Goal: Task Accomplishment & Management: Use online tool/utility

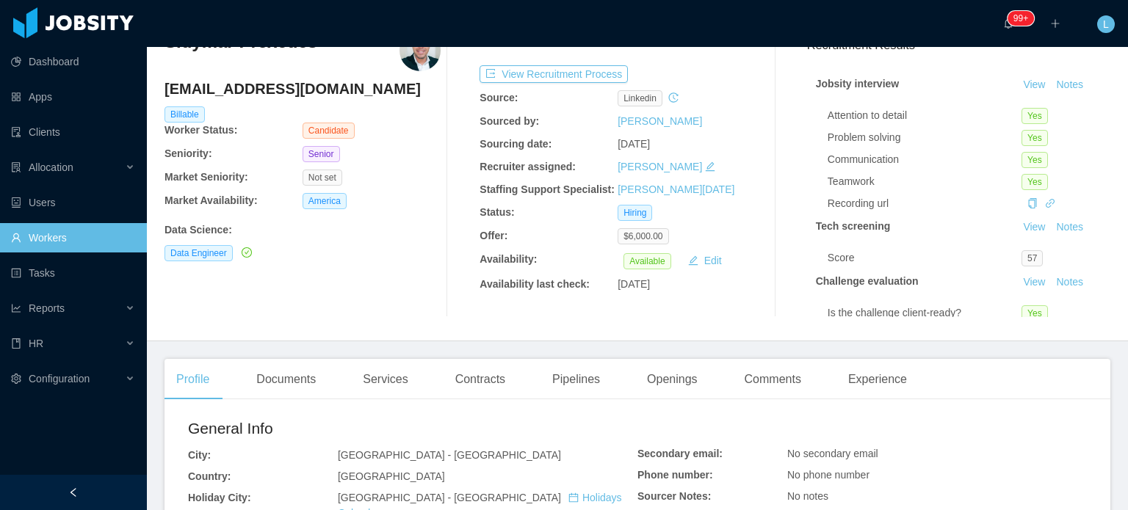
scroll to position [73, 0]
drag, startPoint x: 293, startPoint y: 400, endPoint x: 285, endPoint y: 377, distance: 24.8
click at [285, 375] on div "Documents" at bounding box center [285, 378] width 83 height 41
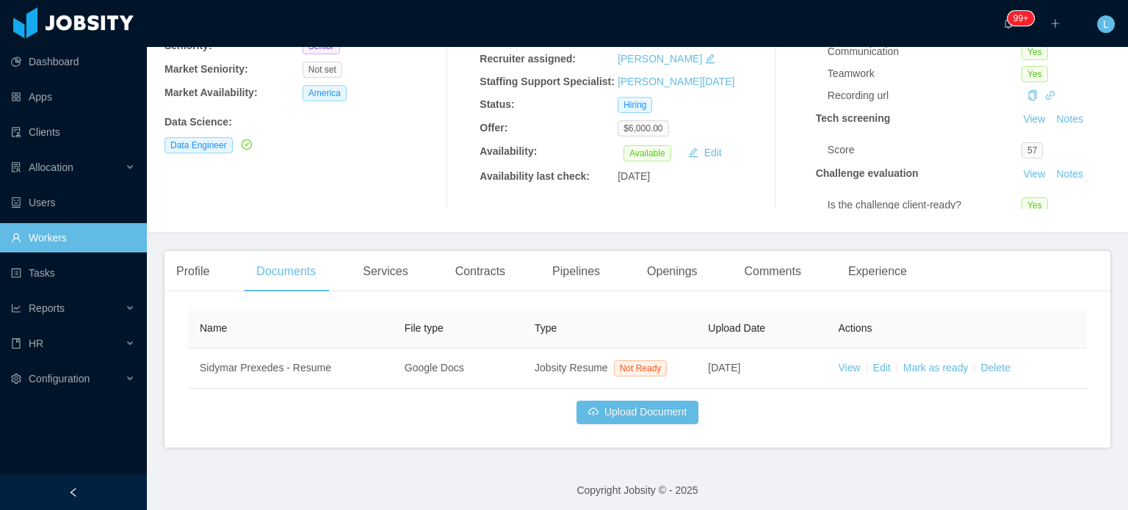
scroll to position [185, 0]
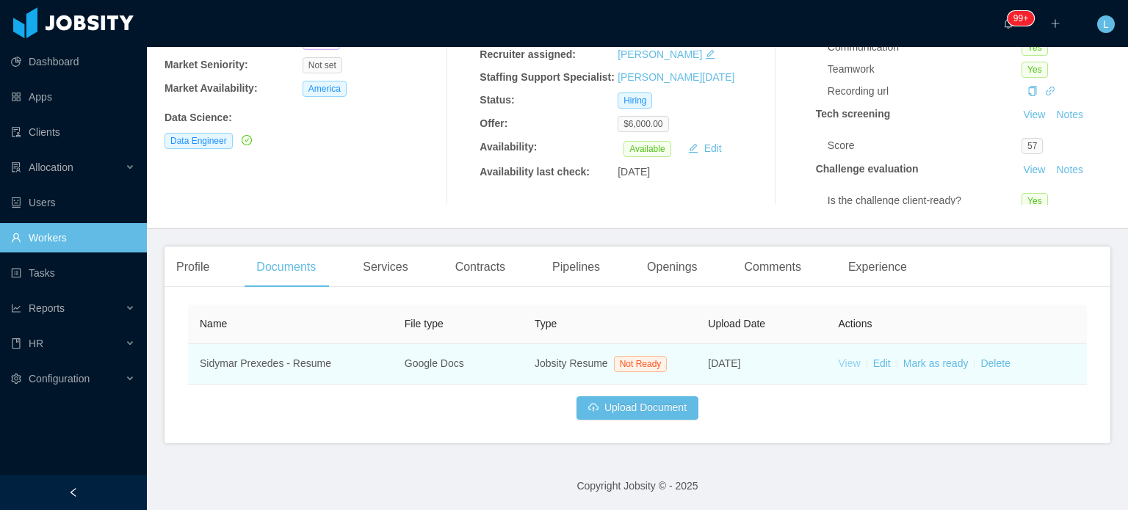
click at [840, 366] on link "View" at bounding box center [849, 364] width 22 height 12
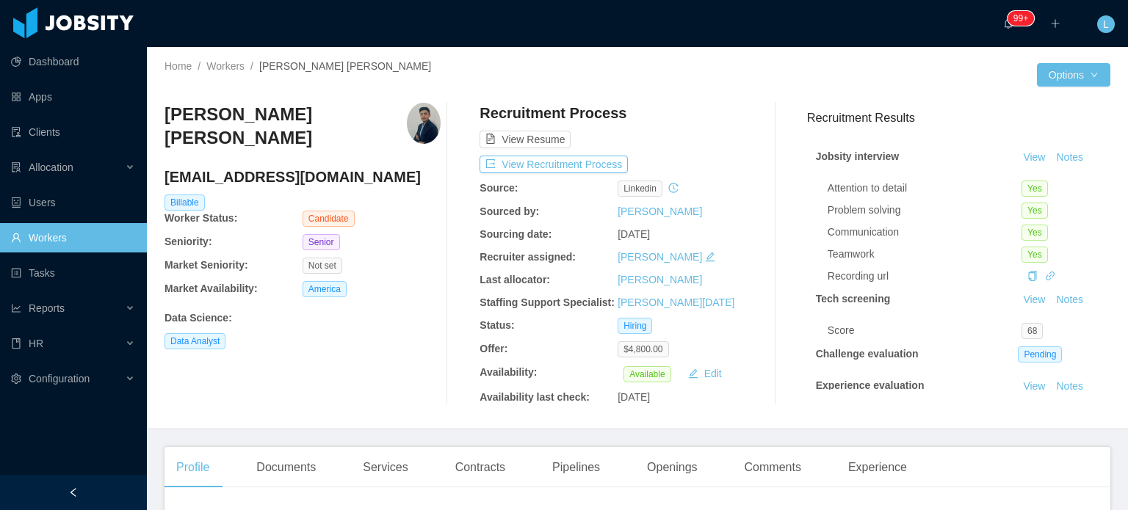
click at [242, 179] on h4 "lfl2411@gmail.com" at bounding box center [302, 177] width 276 height 21
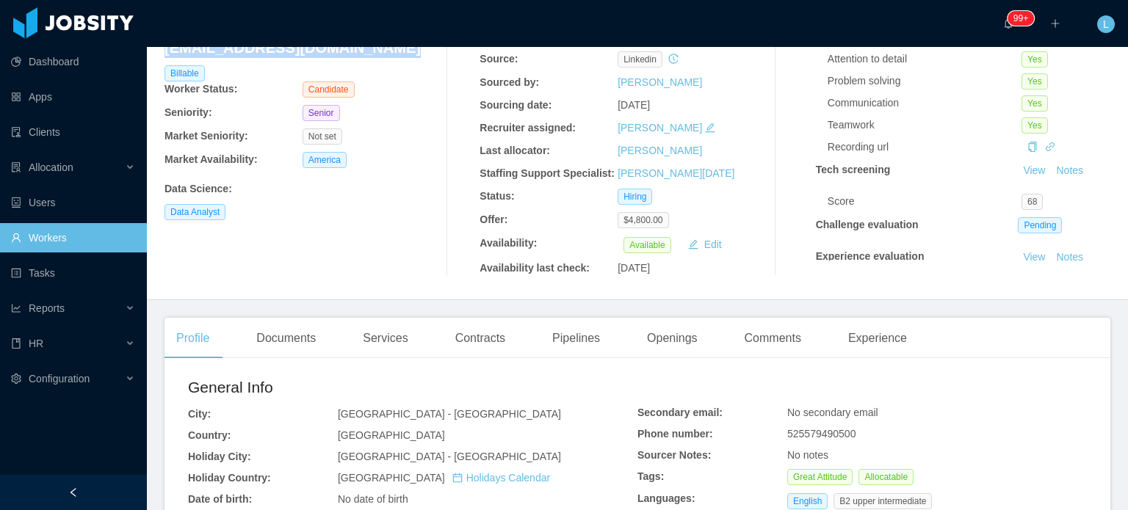
scroll to position [147, 0]
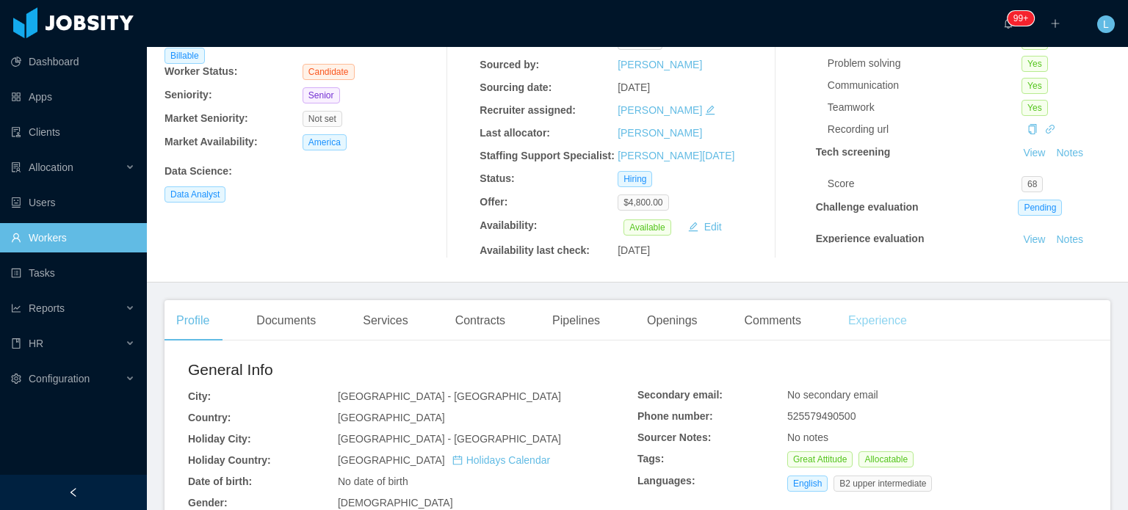
click at [872, 325] on div "Experience" at bounding box center [877, 320] width 82 height 41
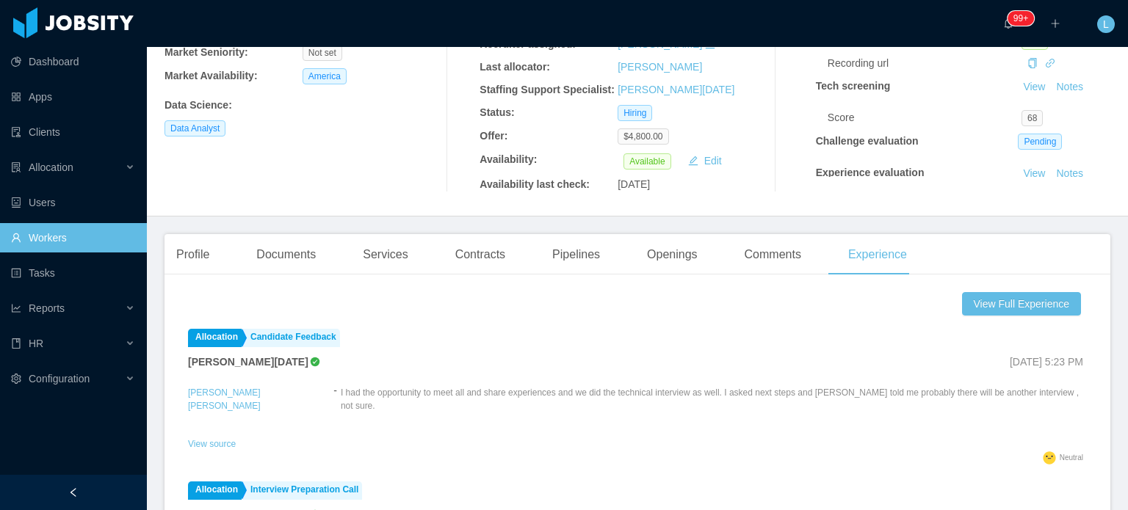
scroll to position [220, 0]
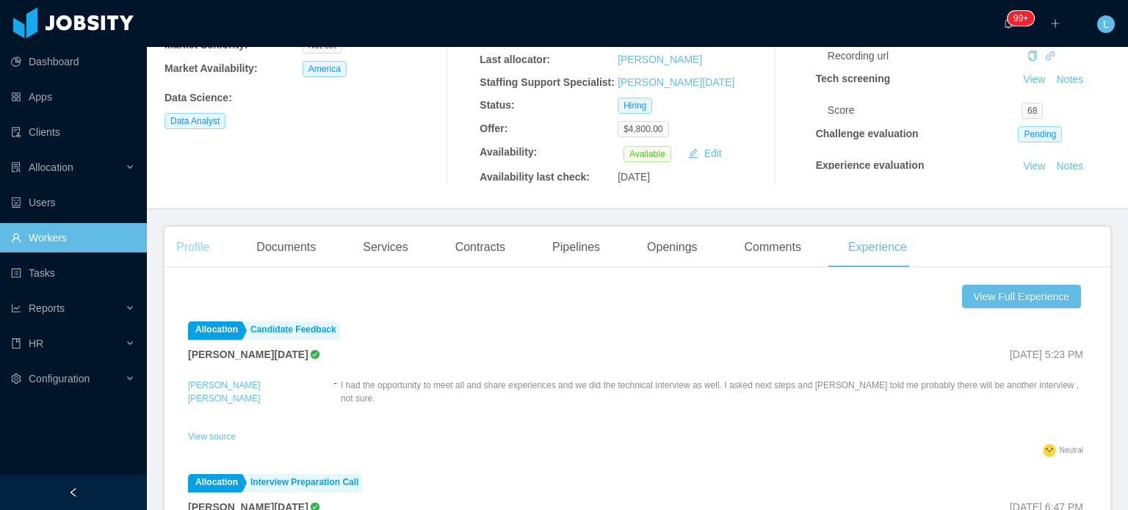
click at [195, 255] on div "Profile" at bounding box center [192, 247] width 57 height 41
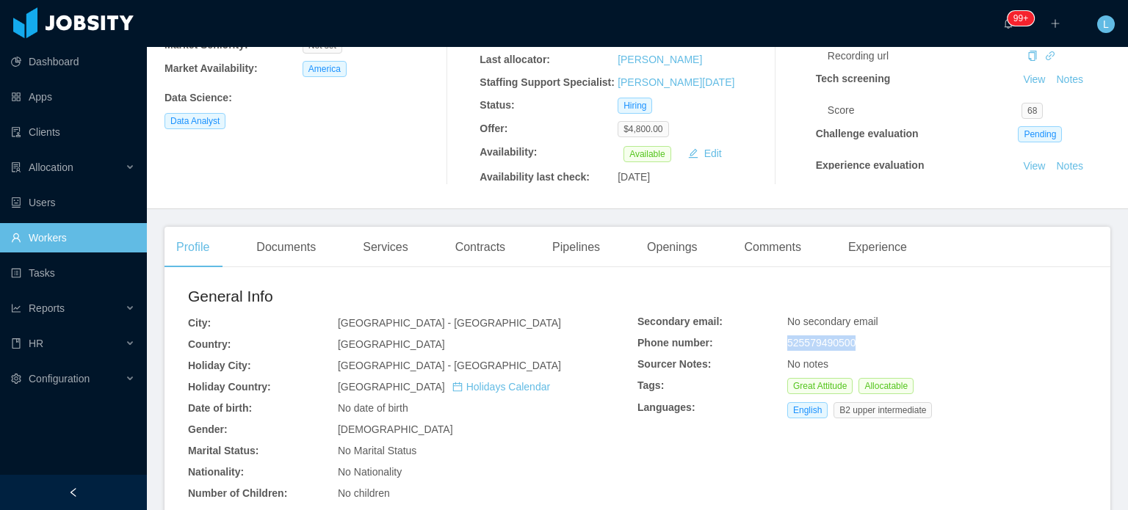
drag, startPoint x: 778, startPoint y: 343, endPoint x: 916, endPoint y: 347, distance: 138.1
click at [912, 346] on div "Secondary email: No secondary email Phone number: 525579490500 Sourcer Notes: N…" at bounding box center [861, 369] width 449 height 110
copy div "525579490500"
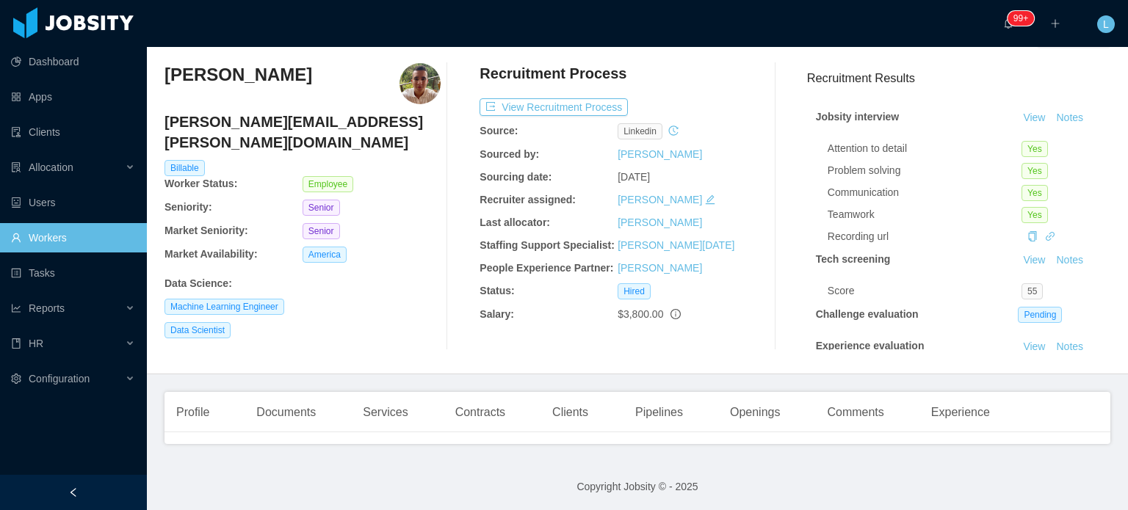
scroll to position [41, 0]
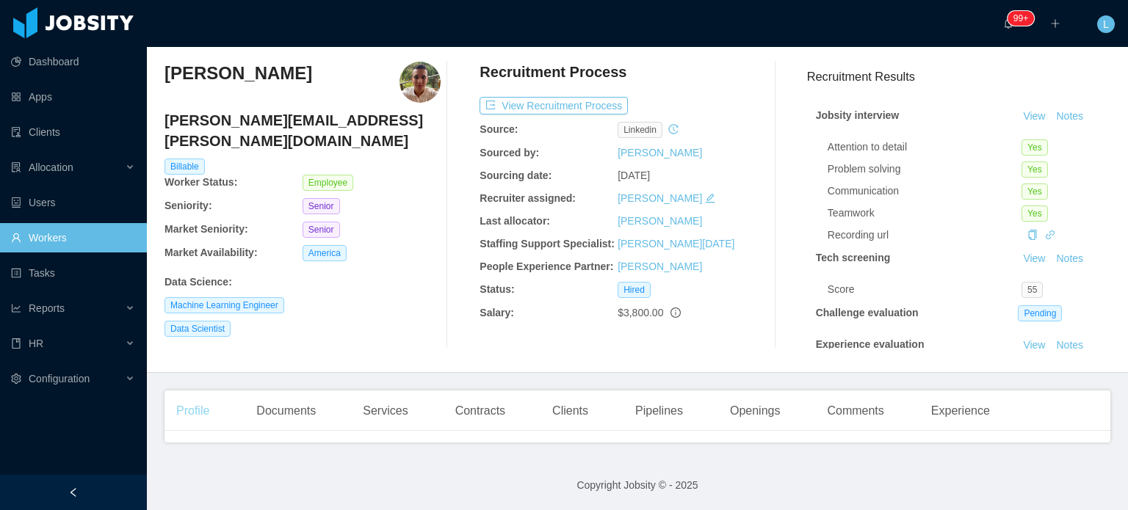
click at [206, 410] on div "Profile" at bounding box center [192, 411] width 57 height 41
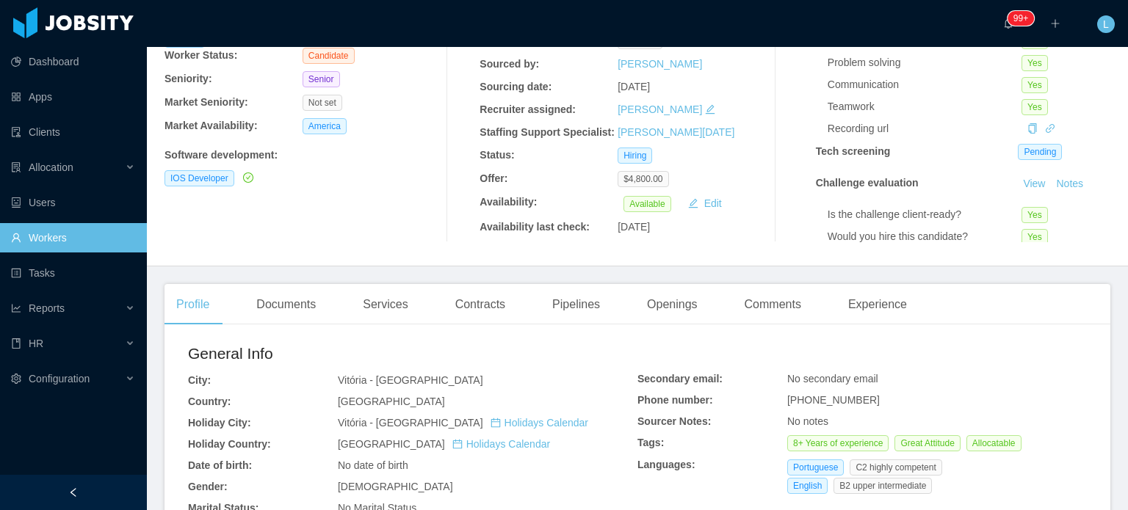
scroll to position [220, 0]
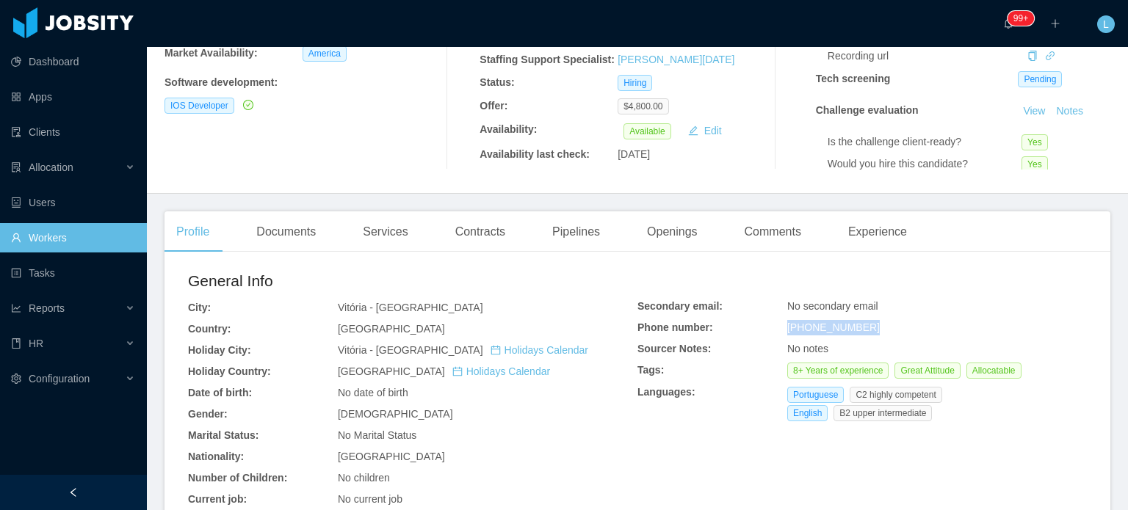
drag, startPoint x: 780, startPoint y: 330, endPoint x: 858, endPoint y: 325, distance: 77.2
click at [858, 325] on span "+5527992631396" at bounding box center [833, 328] width 93 height 12
copy span "+5527992631396"
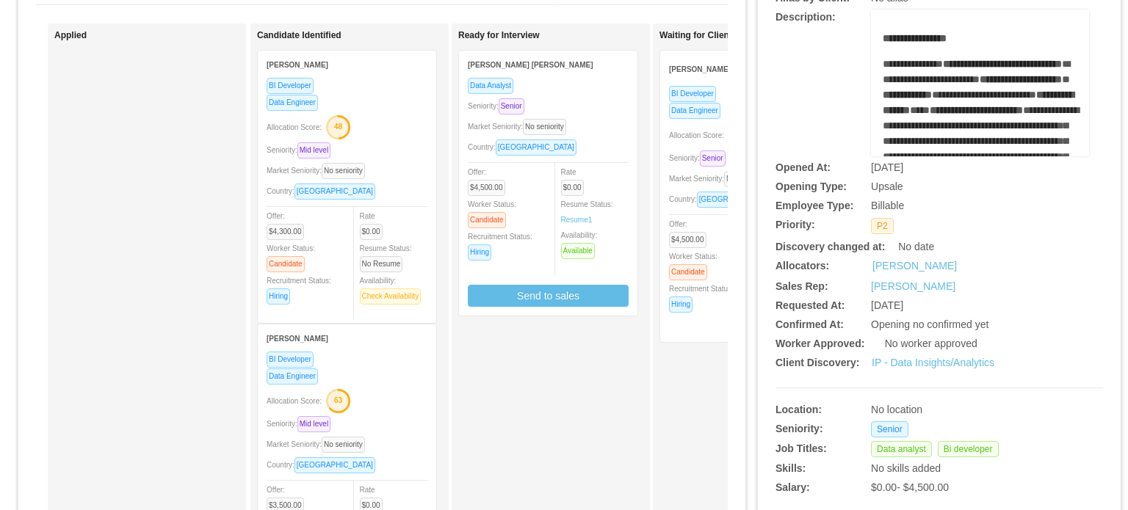
scroll to position [147, 0]
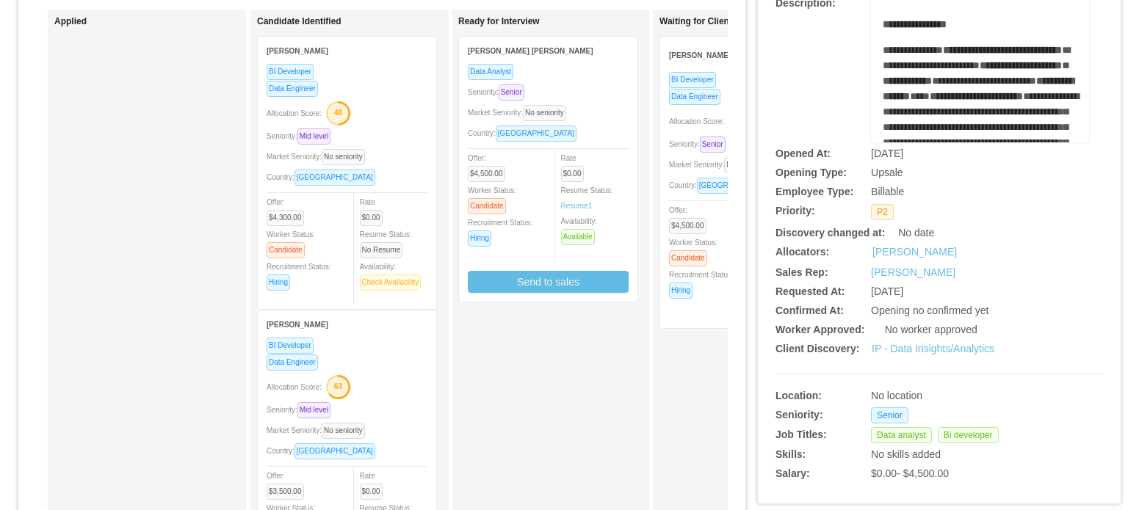
click at [601, 164] on div "Rate $0.00 Resume Status: Resume 1 Availability: Available" at bounding box center [601, 197] width 81 height 95
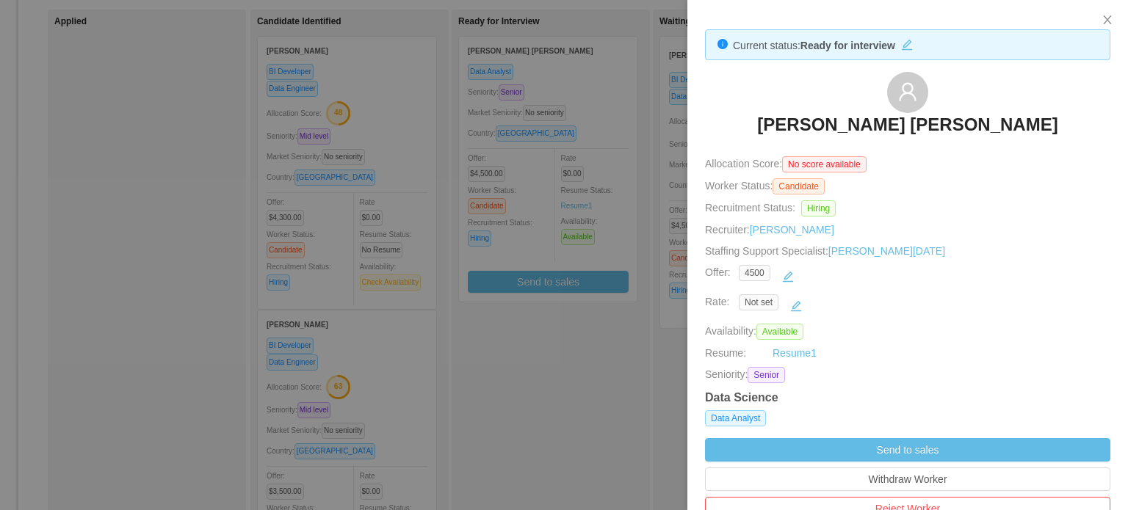
click at [571, 284] on div at bounding box center [564, 255] width 1128 height 510
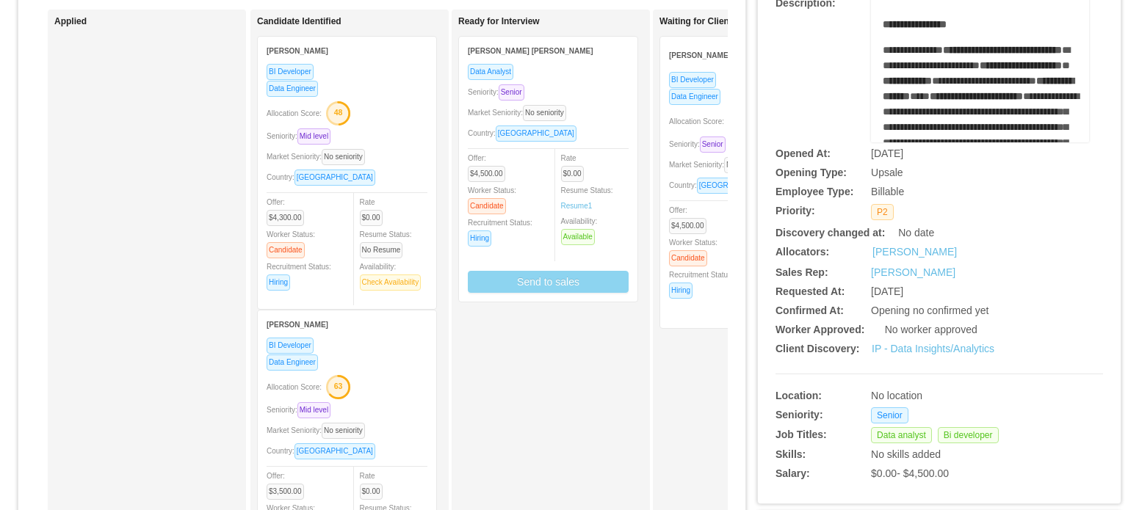
click at [571, 284] on button "Send to sales" at bounding box center [548, 282] width 161 height 22
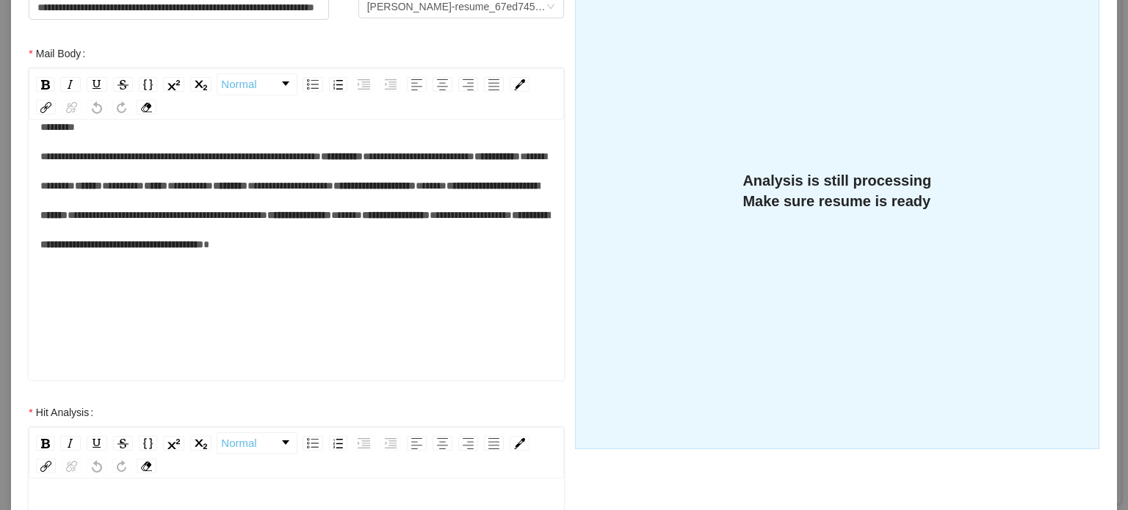
scroll to position [73, 0]
drag, startPoint x: 139, startPoint y: 290, endPoint x: 167, endPoint y: 287, distance: 28.8
click at [416, 191] on span "*****" at bounding box center [431, 186] width 31 height 10
drag, startPoint x: 123, startPoint y: 278, endPoint x: 159, endPoint y: 281, distance: 36.2
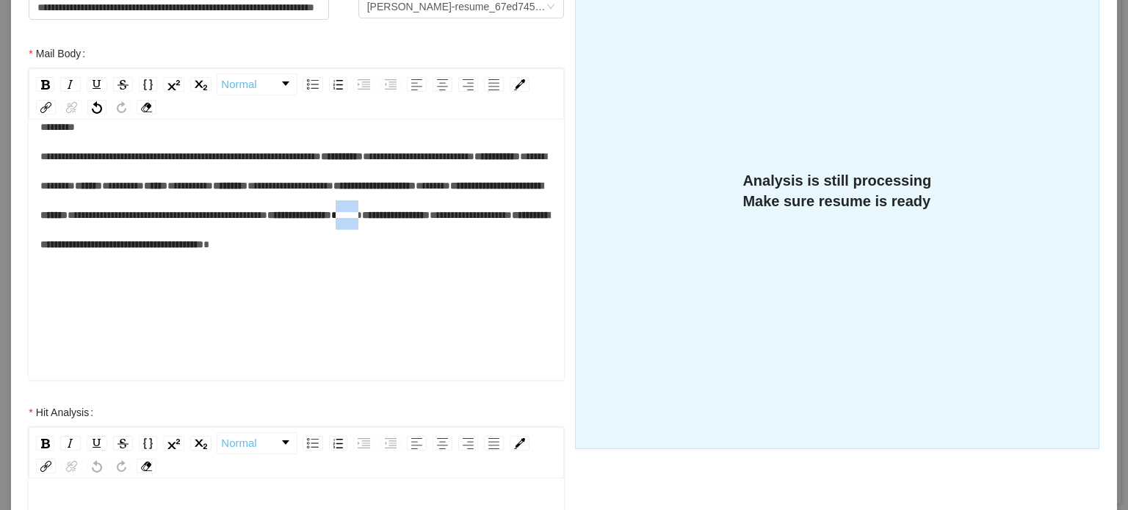
click at [159, 281] on div "**********" at bounding box center [296, 200] width 512 height 176
drag, startPoint x: 137, startPoint y: 308, endPoint x: 217, endPoint y: 305, distance: 79.4
click at [418, 220] on span "**********" at bounding box center [459, 215] width 82 height 10
click at [335, 289] on div "**********" at bounding box center [296, 200] width 512 height 176
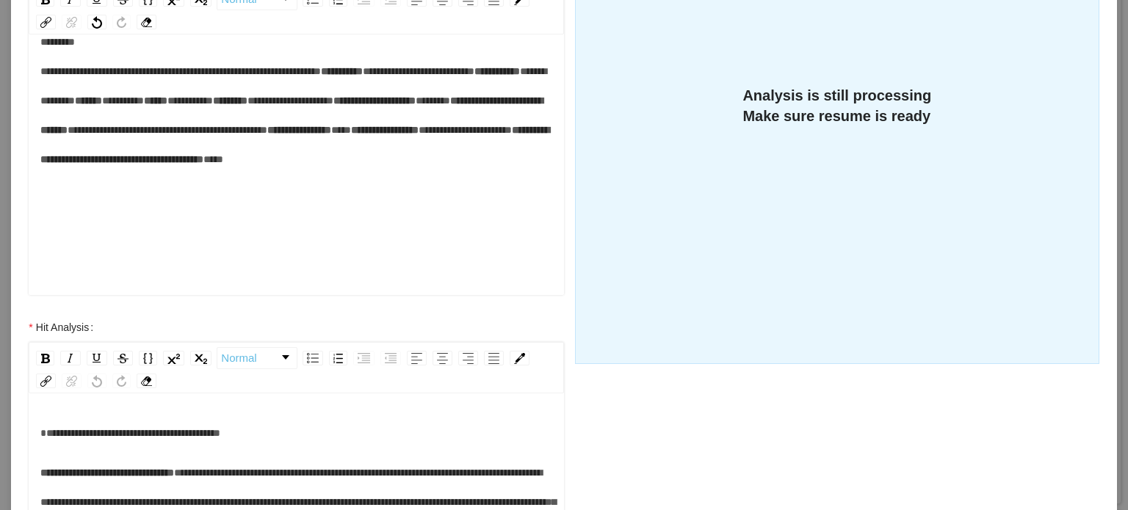
scroll to position [514, 0]
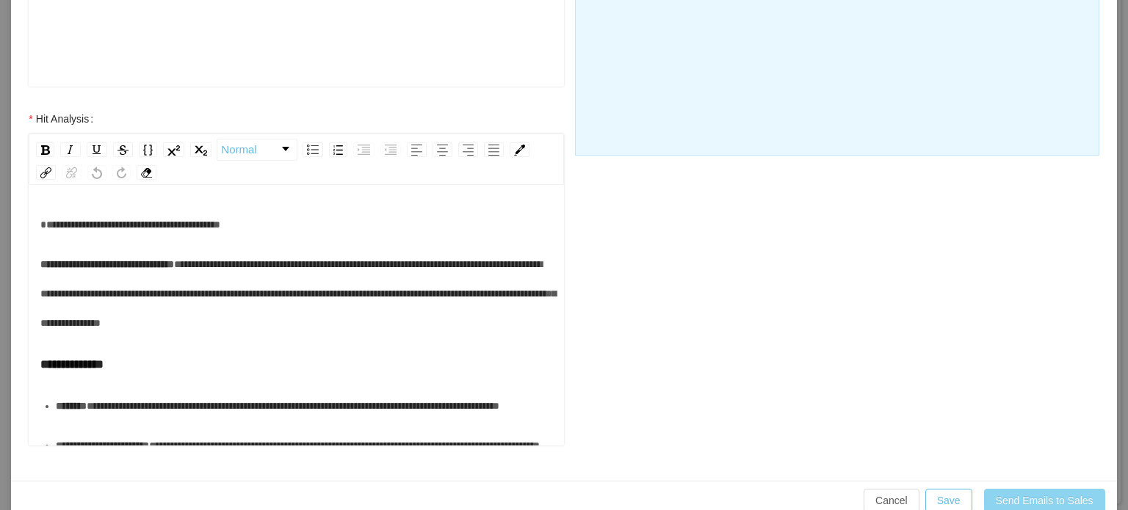
click at [1059, 495] on button "Send Emails to Sales" at bounding box center [1044, 500] width 121 height 23
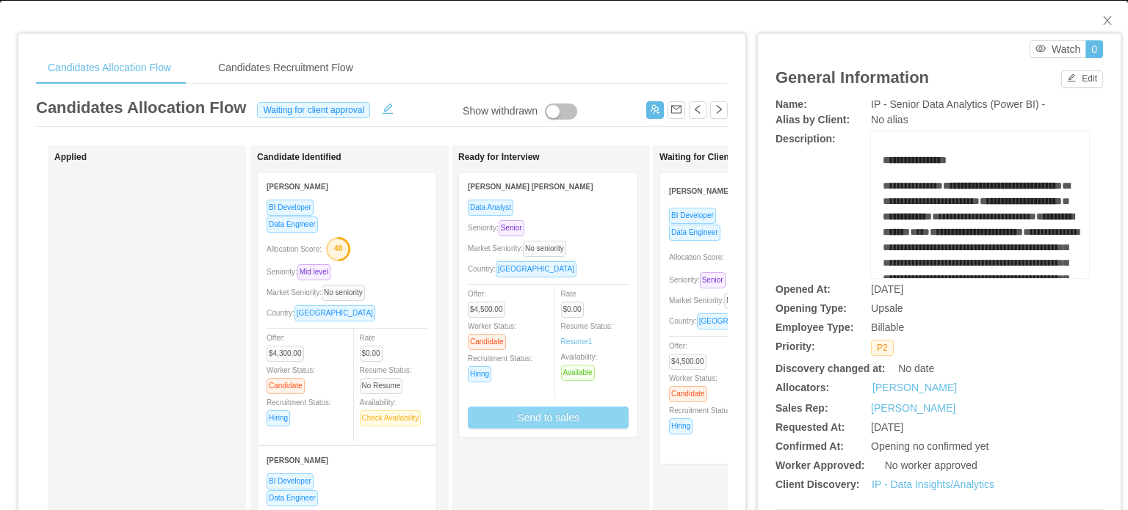
scroll to position [0, 0]
